Goal: Navigation & Orientation: Find specific page/section

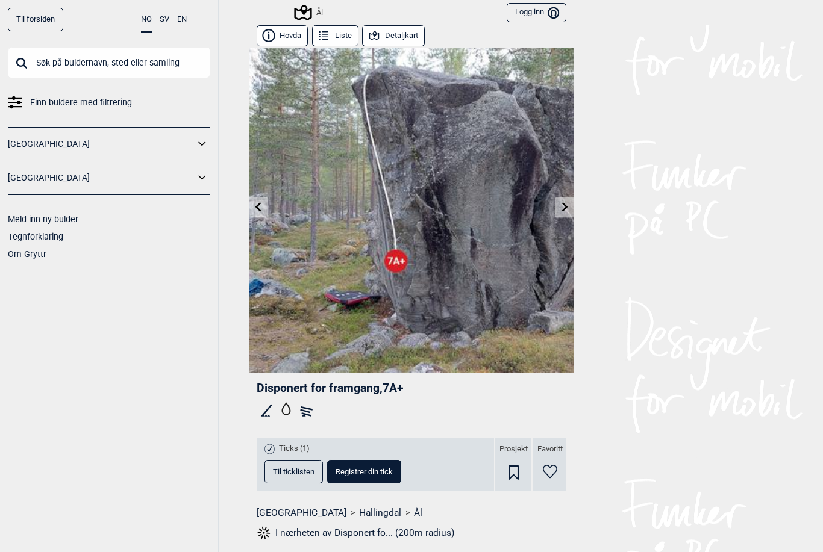
click at [538, 11] on button "Logg inn Bruker" at bounding box center [537, 13] width 60 height 20
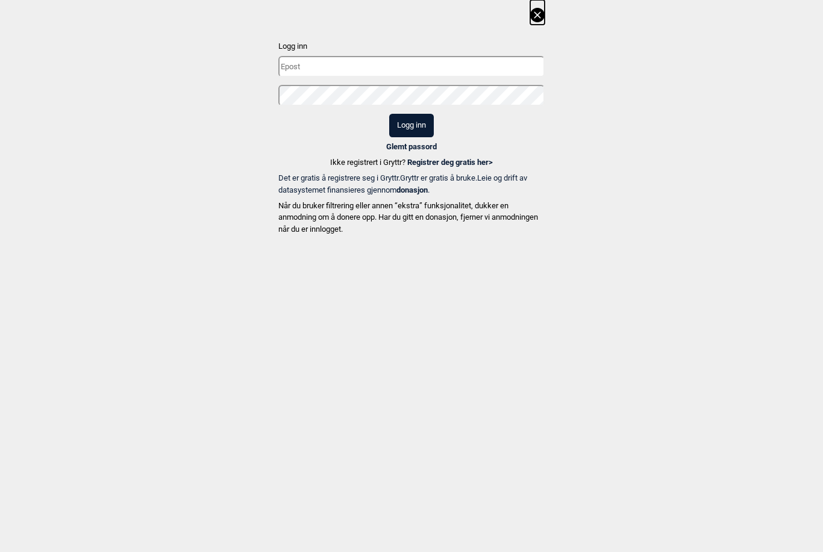
click at [442, 64] on input "text" at bounding box center [411, 66] width 266 height 21
type input "[EMAIL_ADDRESS][DOMAIN_NAME]"
click at [411, 125] on button "Logg inn" at bounding box center [411, 125] width 45 height 23
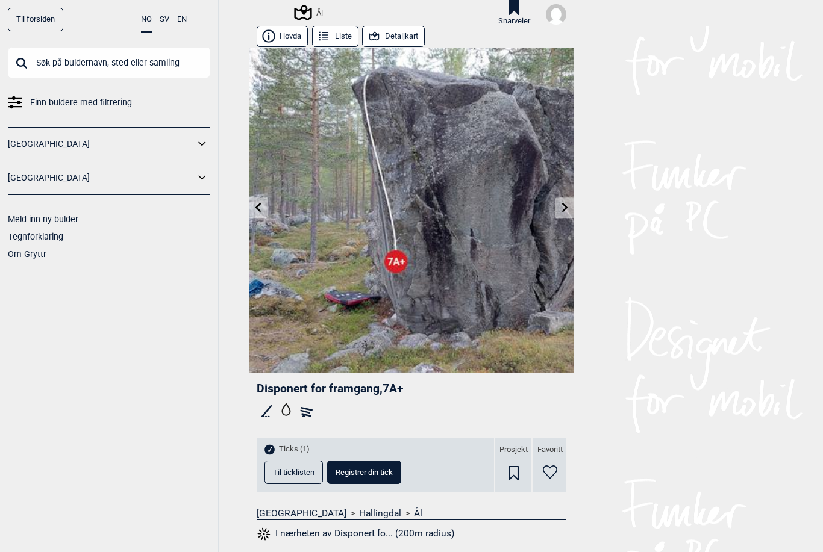
click at [202, 142] on icon at bounding box center [203, 144] width 16 height 17
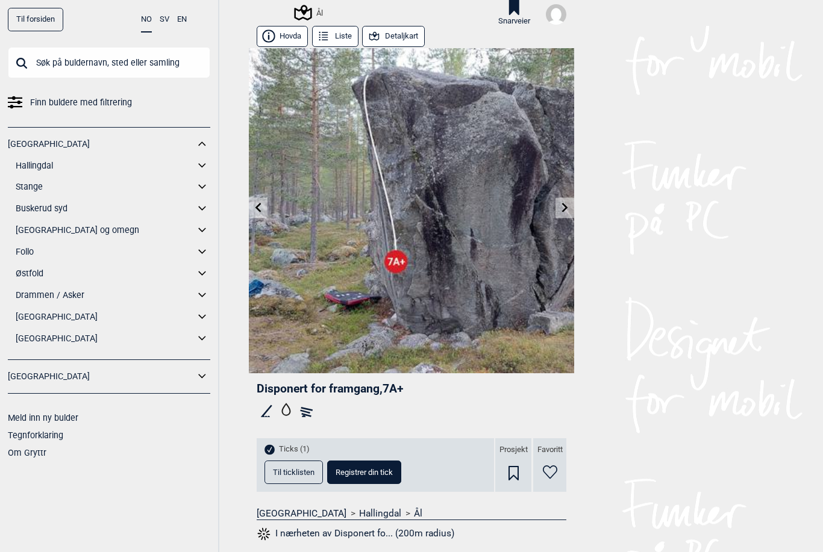
click at [202, 164] on icon at bounding box center [203, 165] width 16 height 17
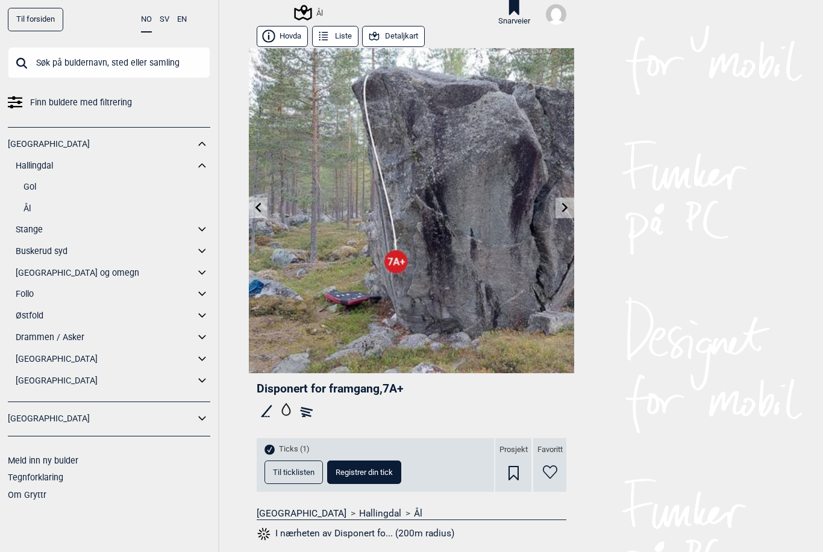
click at [28, 208] on link "Ål" at bounding box center [116, 208] width 187 height 17
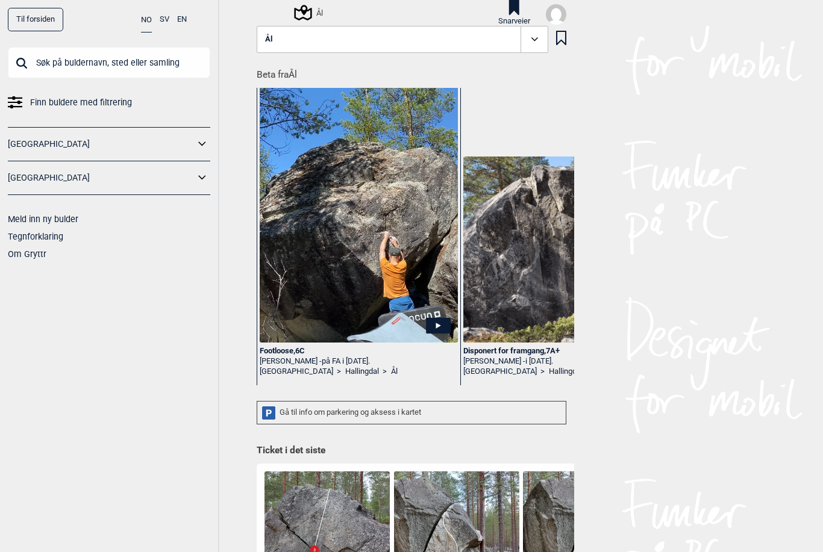
click at [557, 15] on img at bounding box center [556, 14] width 20 height 20
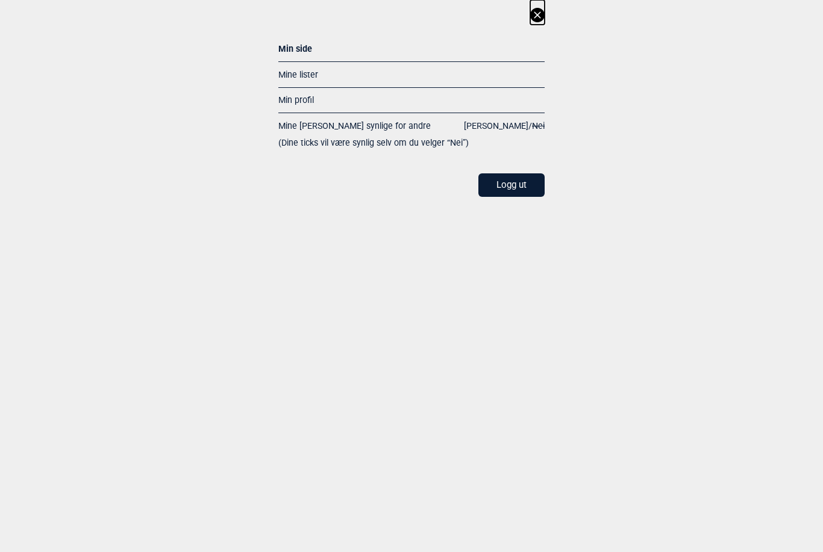
click at [307, 99] on link "Min profil" at bounding box center [296, 100] width 36 height 10
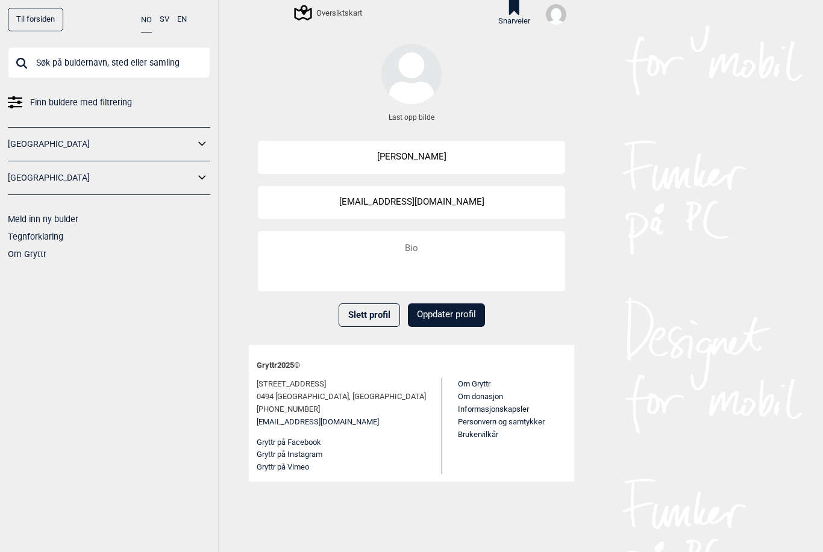
click at [27, 24] on link "Til forsiden" at bounding box center [35, 19] width 55 height 23
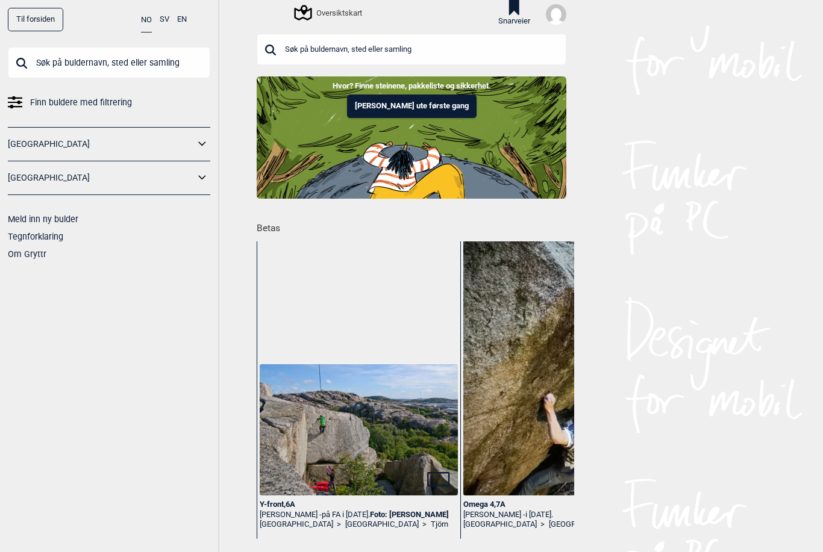
click at [555, 13] on img at bounding box center [556, 14] width 20 height 20
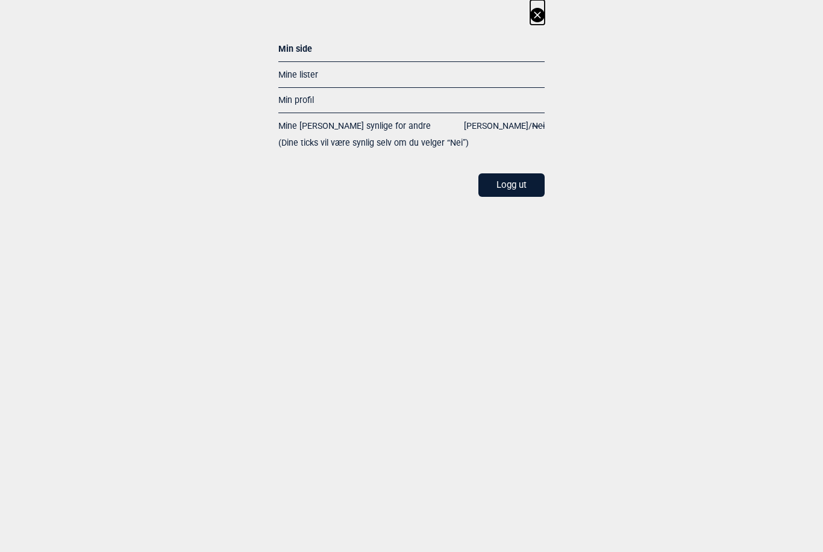
click at [301, 48] on div "Min side" at bounding box center [411, 50] width 266 height 21
click at [537, 14] on icon at bounding box center [537, 14] width 7 height 7
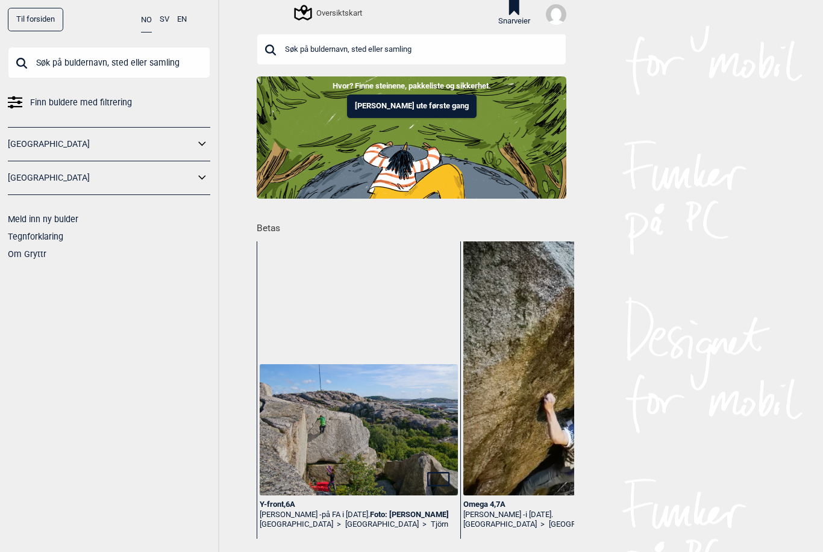
click at [558, 16] on img at bounding box center [556, 14] width 20 height 20
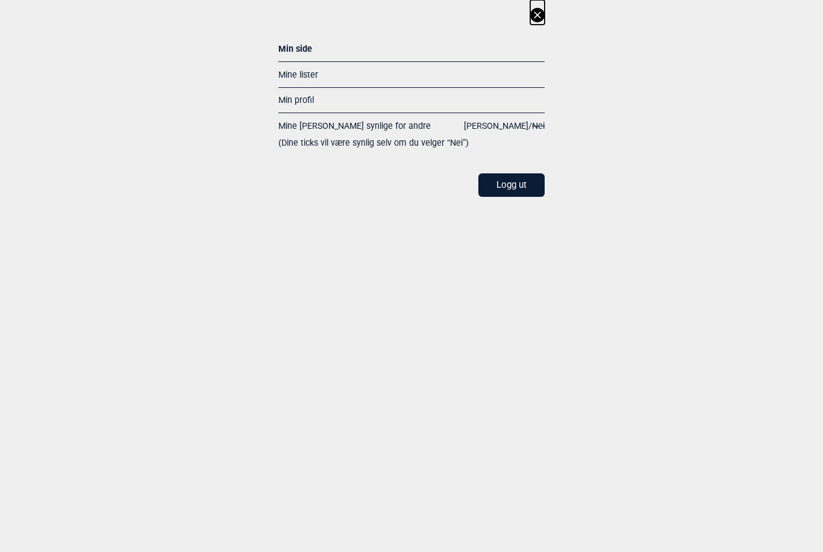
click at [313, 100] on link "Min profil" at bounding box center [296, 100] width 36 height 10
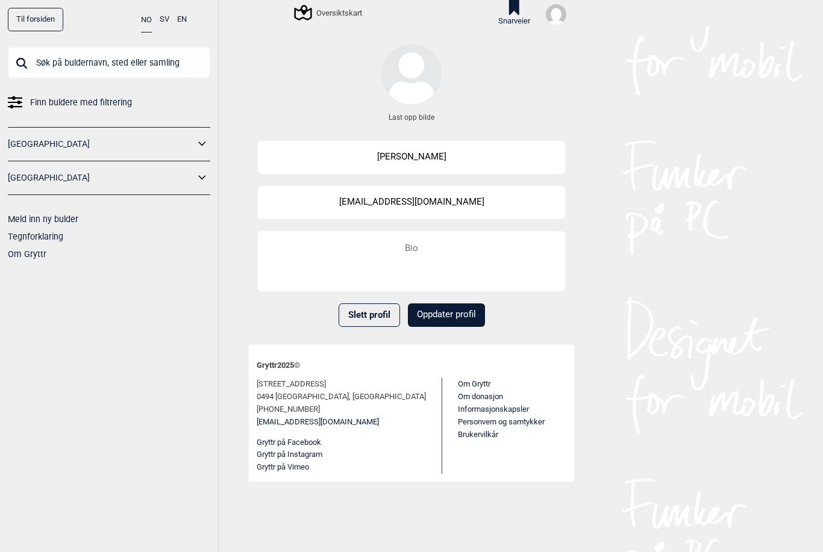
click at [342, 14] on div "Oversiktskart" at bounding box center [329, 12] width 66 height 14
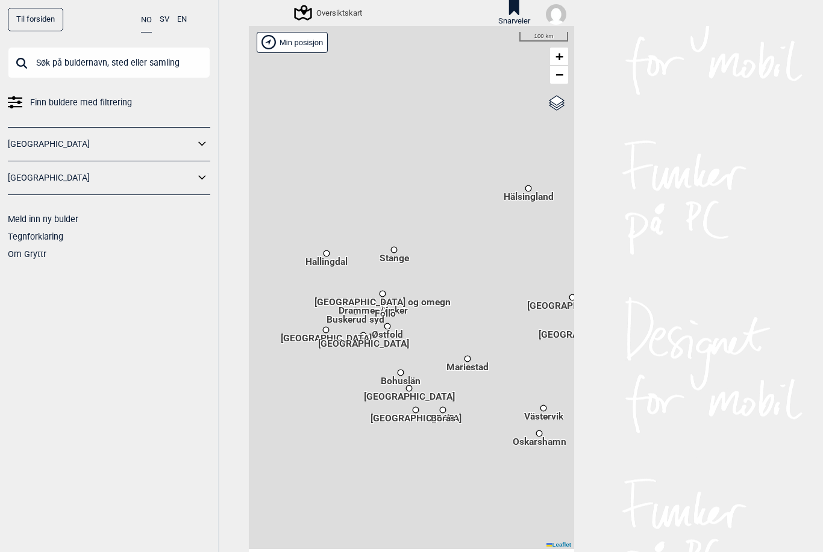
click at [342, 14] on div "Oversiktskart" at bounding box center [329, 12] width 66 height 14
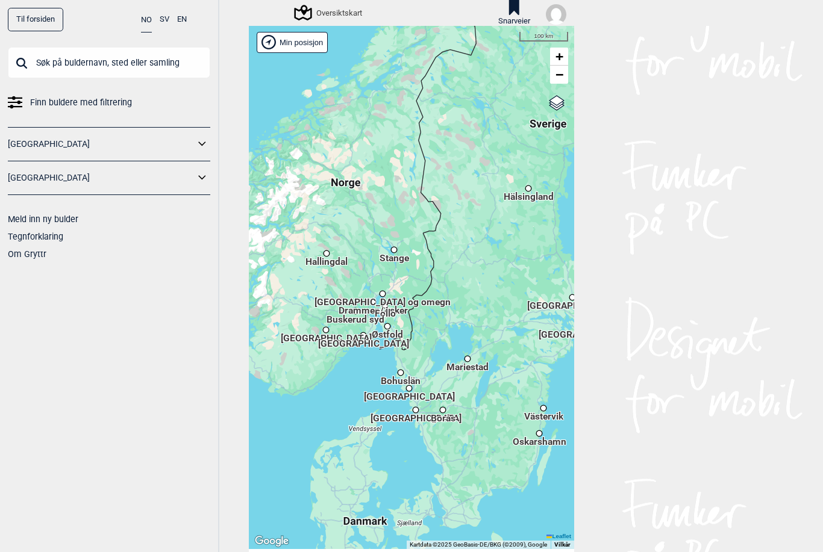
click at [202, 142] on icon at bounding box center [203, 144] width 16 height 17
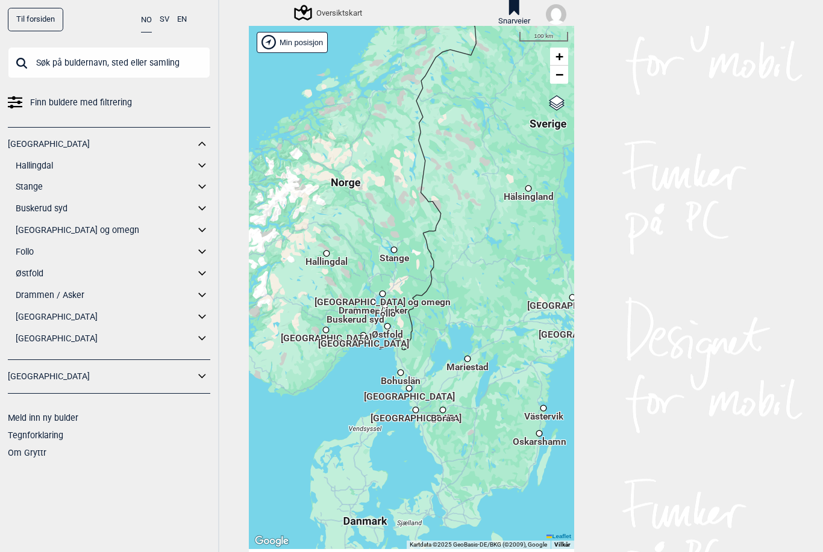
click at [55, 165] on link "Hallingdal" at bounding box center [105, 165] width 179 height 17
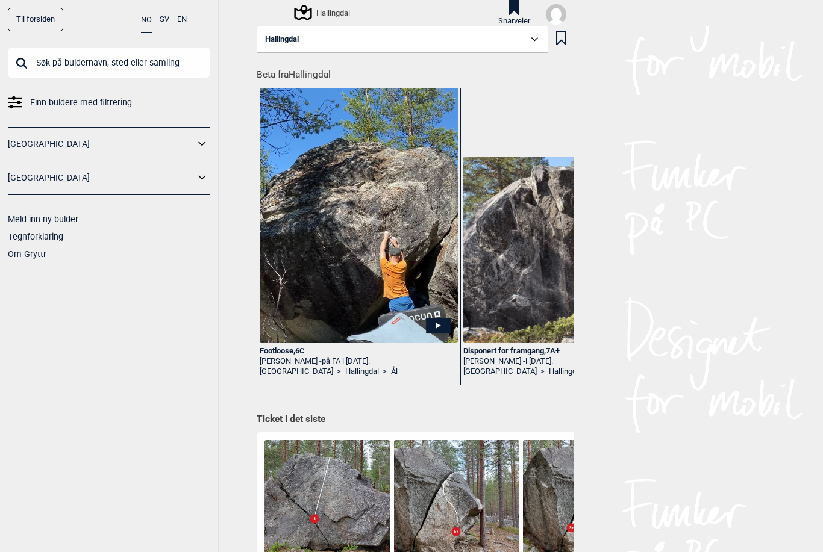
click at [202, 141] on icon at bounding box center [203, 144] width 16 height 17
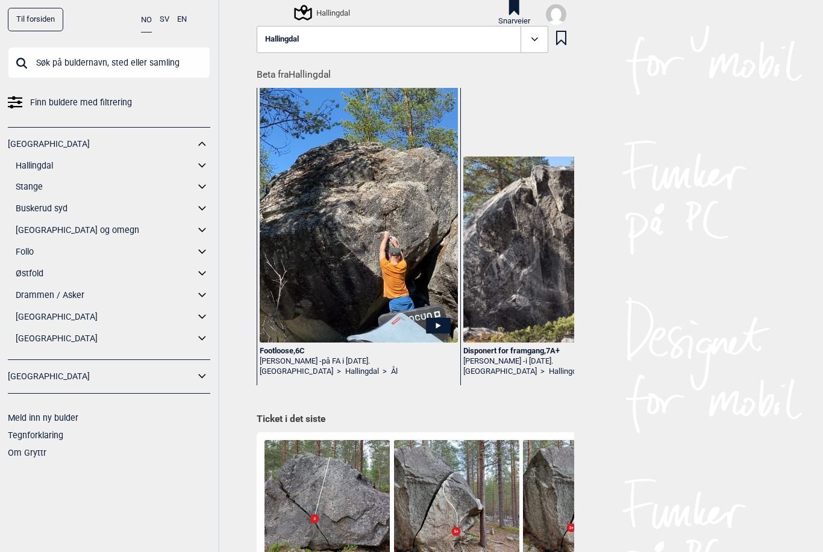
click at [199, 163] on icon at bounding box center [201, 165] width 7 height 4
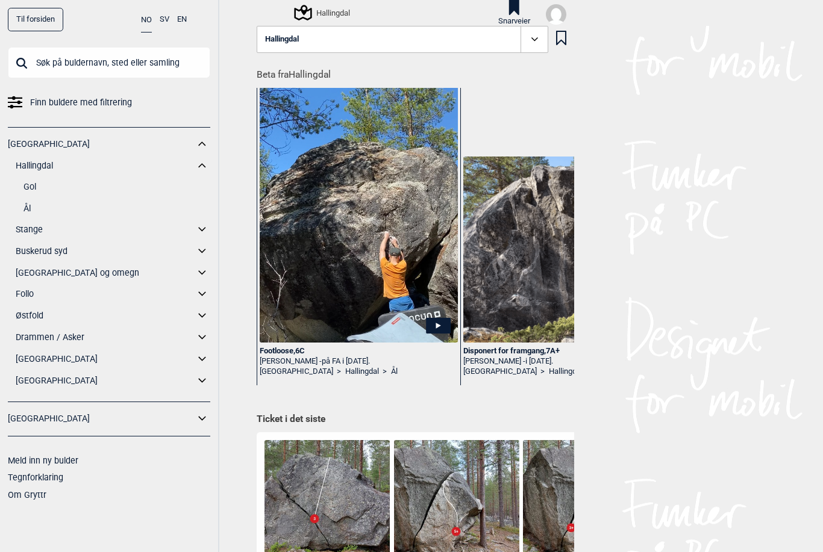
click at [23, 207] on div "Gol Ål" at bounding box center [113, 197] width 195 height 39
click at [28, 208] on link "Ål" at bounding box center [116, 208] width 187 height 17
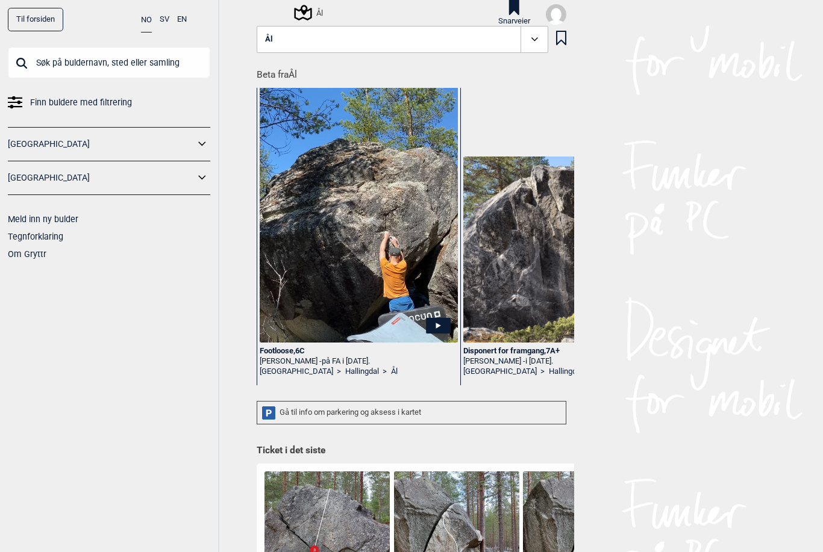
click at [533, 39] on icon at bounding box center [534, 39] width 7 height 4
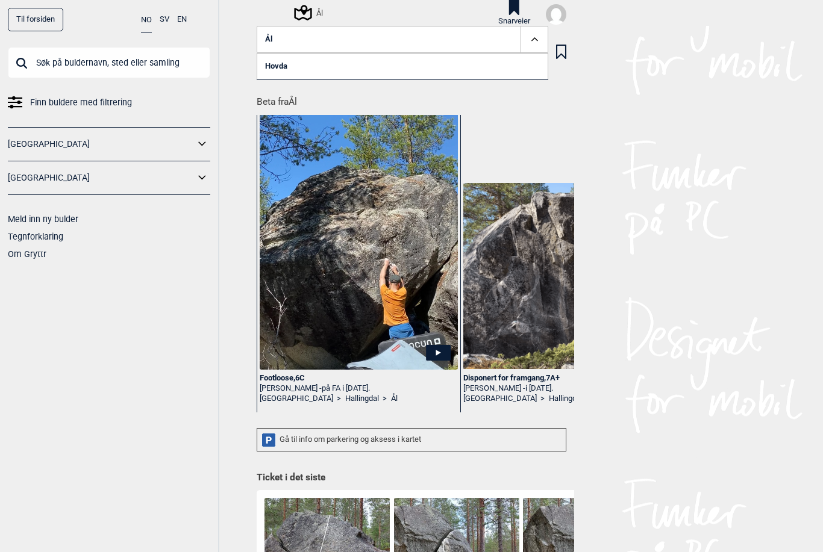
click at [351, 66] on link "Hovda" at bounding box center [403, 66] width 292 height 27
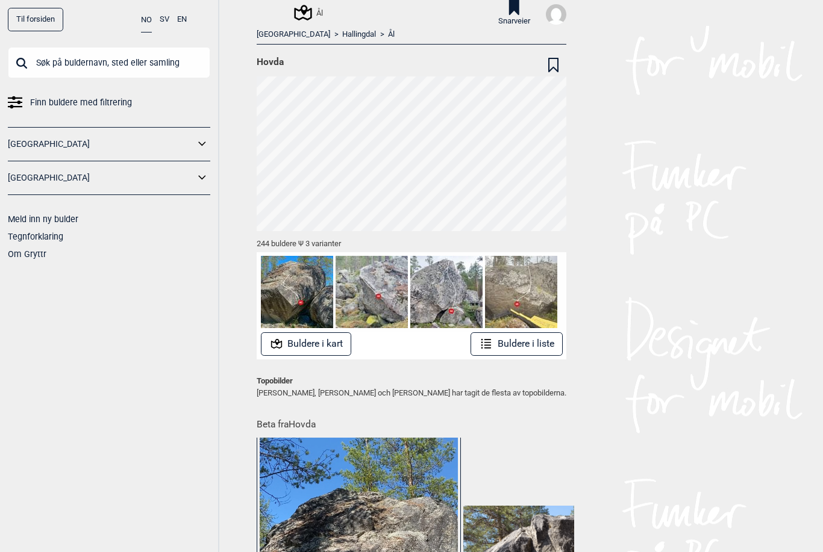
click at [531, 344] on button "Buldere i liste" at bounding box center [516, 343] width 92 height 23
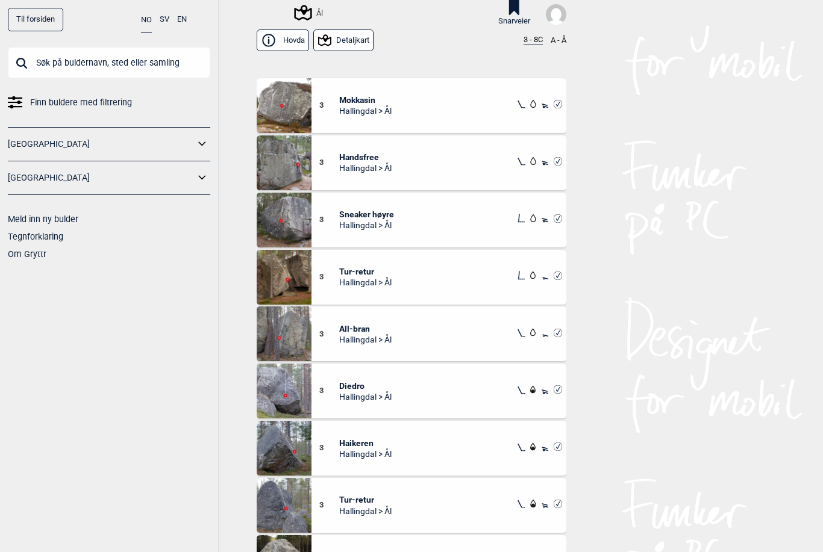
scroll to position [26, 0]
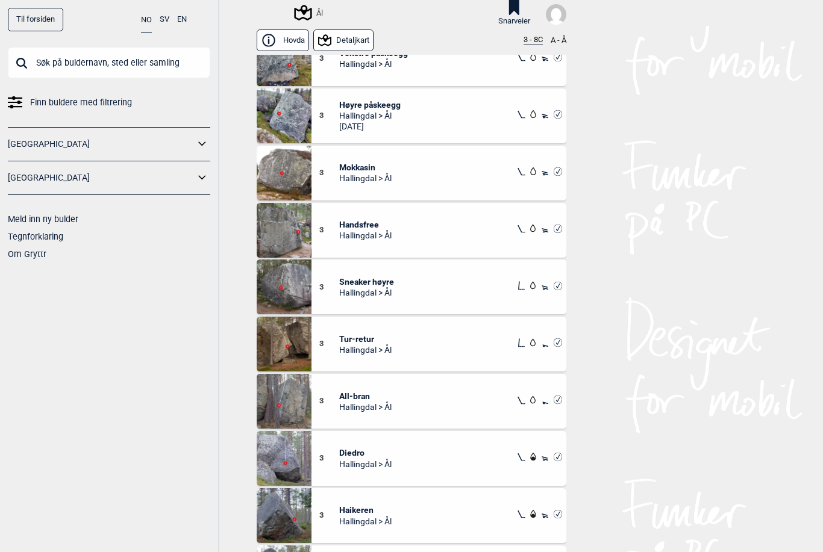
click at [203, 143] on icon at bounding box center [201, 144] width 7 height 4
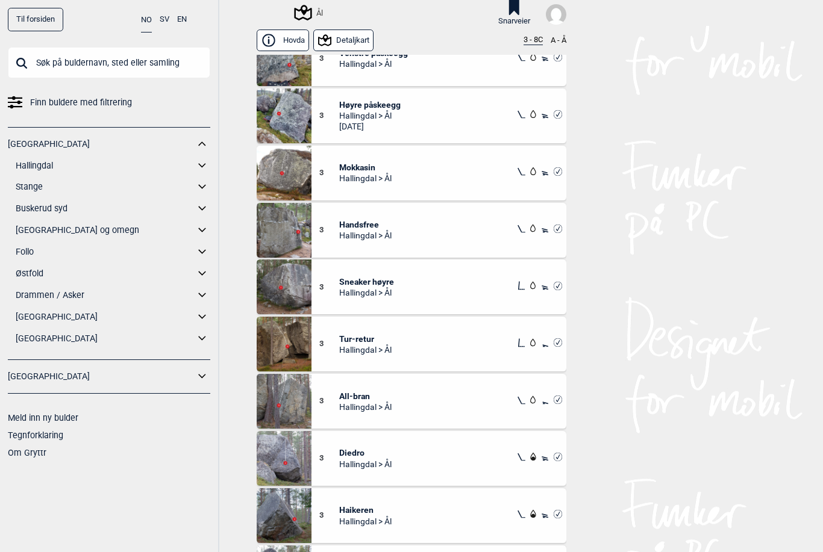
click at [203, 163] on icon at bounding box center [203, 165] width 16 height 17
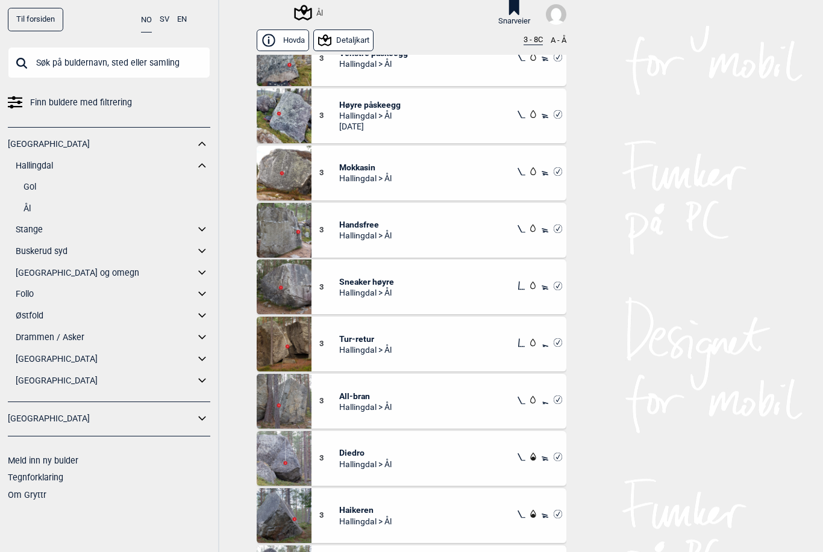
click at [30, 205] on link "Ål" at bounding box center [116, 208] width 187 height 17
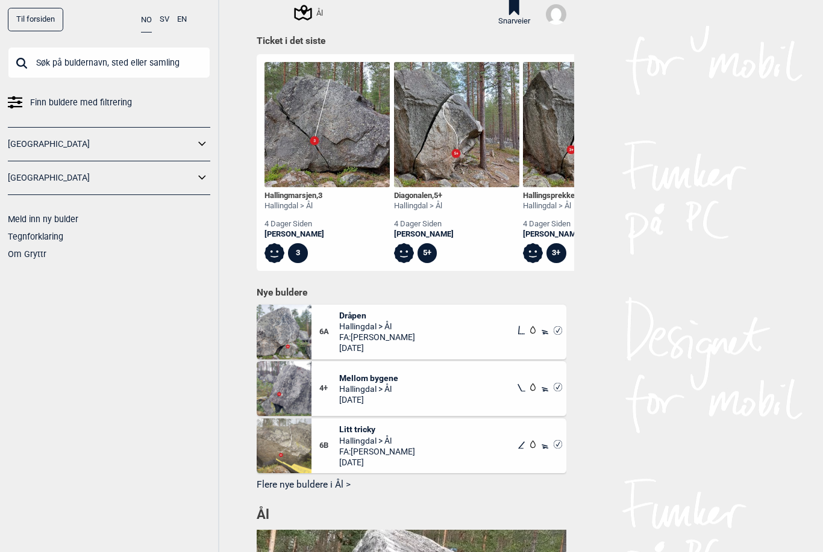
scroll to position [452, 0]
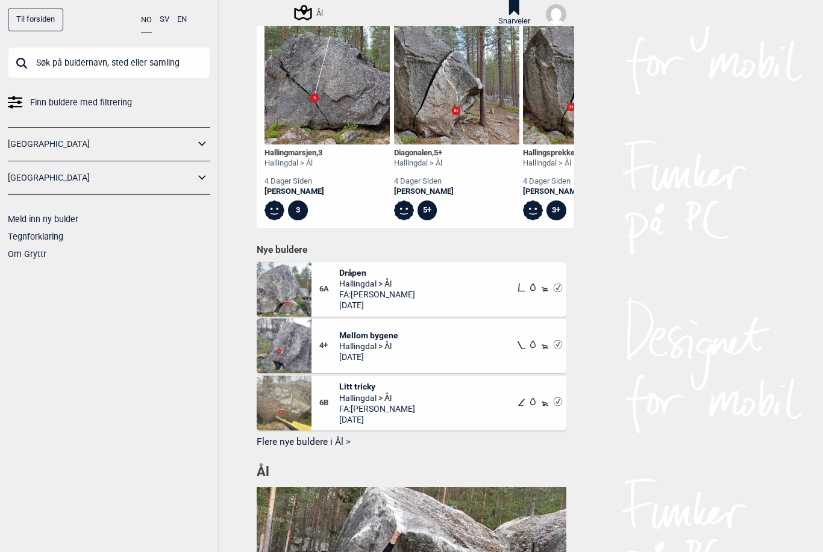
click at [344, 440] on button "Flere nye buldere i Ål >" at bounding box center [412, 442] width 310 height 19
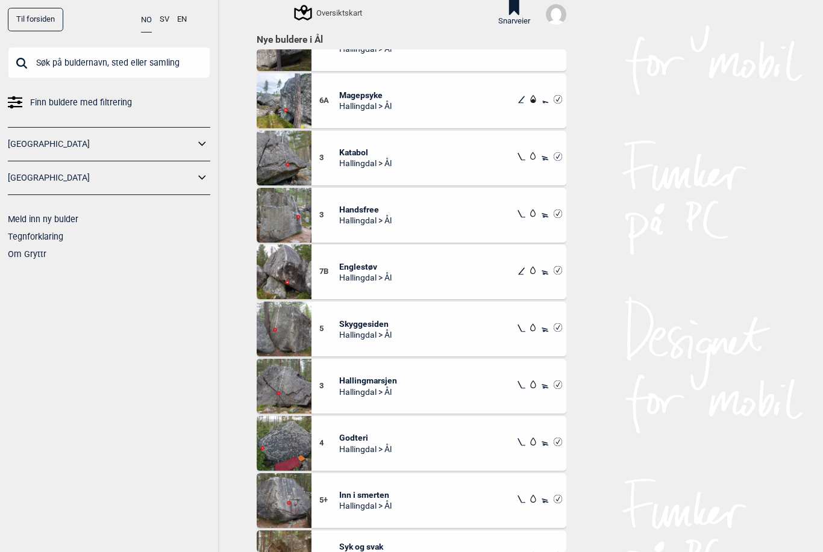
scroll to position [6669, 0]
click at [294, 270] on img at bounding box center [284, 271] width 55 height 55
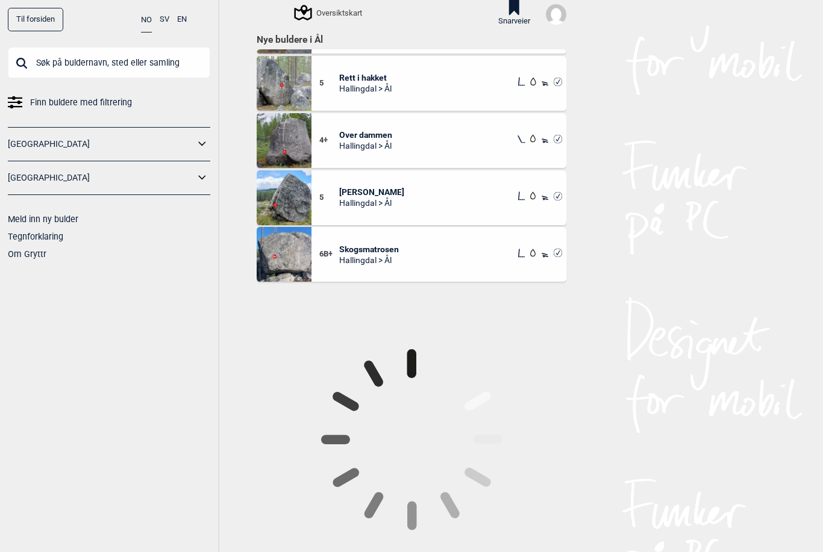
scroll to position [13428, 0]
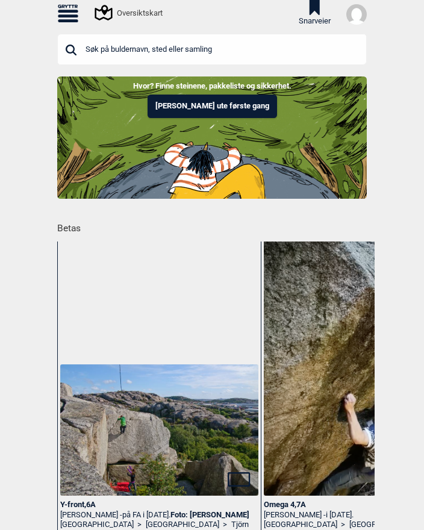
click at [359, 14] on img at bounding box center [356, 14] width 20 height 20
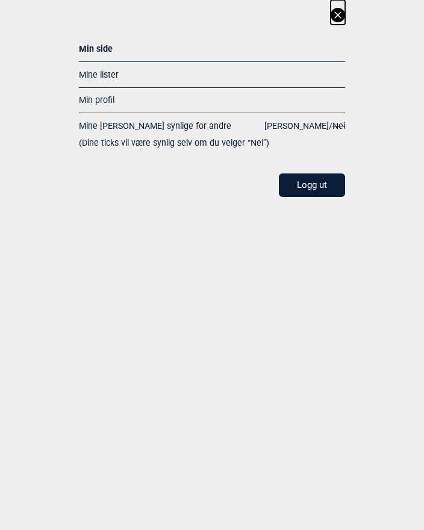
click at [107, 101] on link "Min profil" at bounding box center [97, 100] width 36 height 10
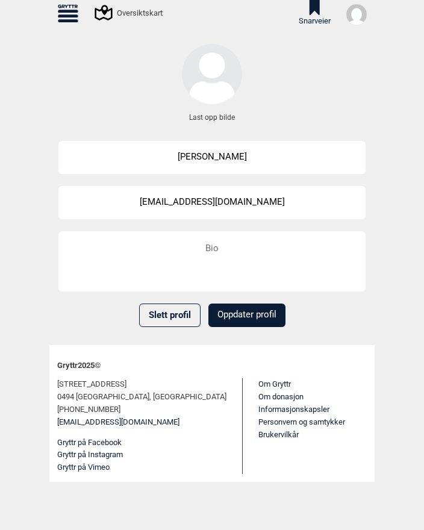
click at [255, 316] on button "Oppdater profil" at bounding box center [246, 315] width 77 height 23
click at [67, 13] on icon at bounding box center [68, 12] width 20 height 17
